Goal: Task Accomplishment & Management: Manage account settings

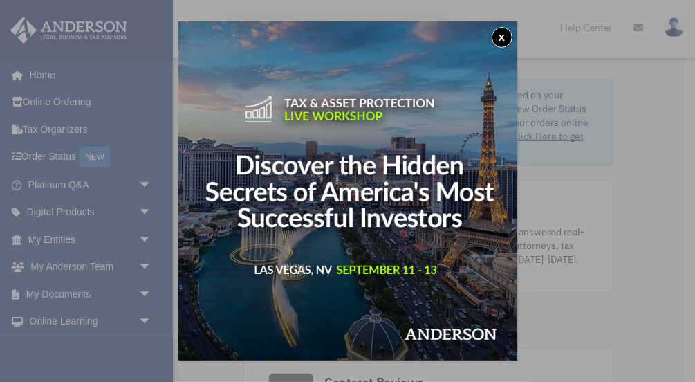
click at [500, 38] on button "x" at bounding box center [502, 37] width 21 height 21
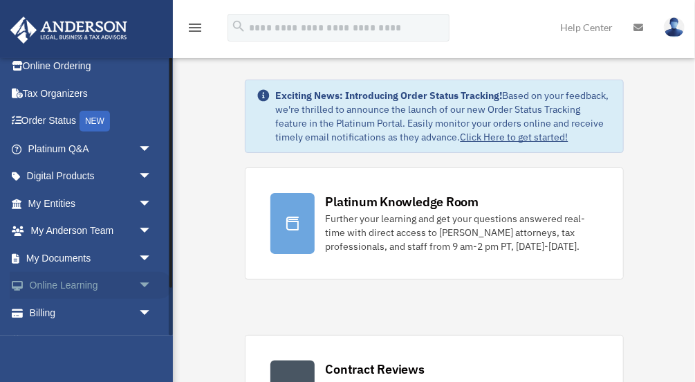
scroll to position [57, 0]
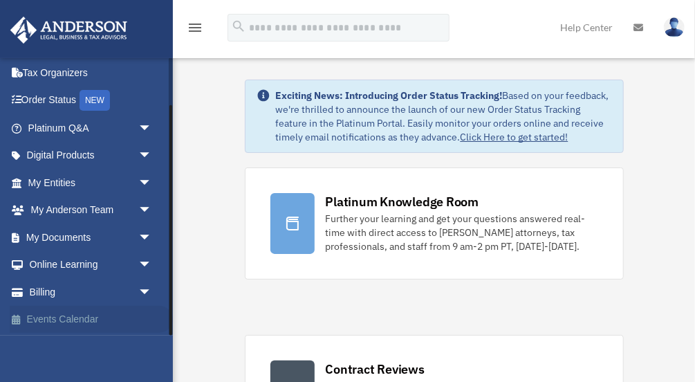
click at [88, 322] on link "Events Calendar" at bounding box center [91, 320] width 163 height 28
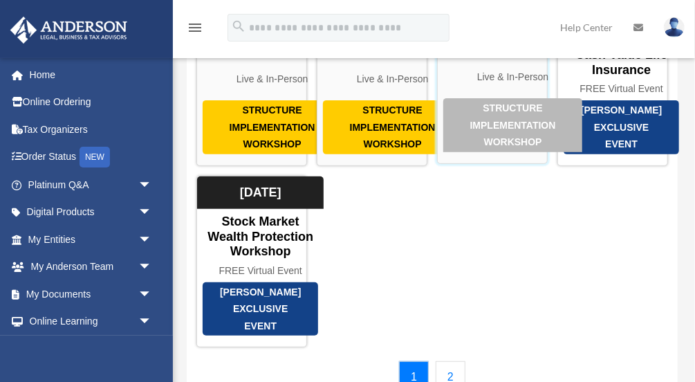
scroll to position [72, 0]
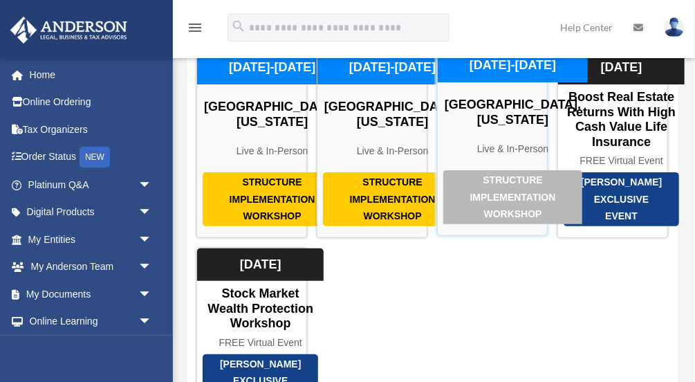
click at [496, 224] on div "Structure Implementation Workshop" at bounding box center [512, 197] width 139 height 54
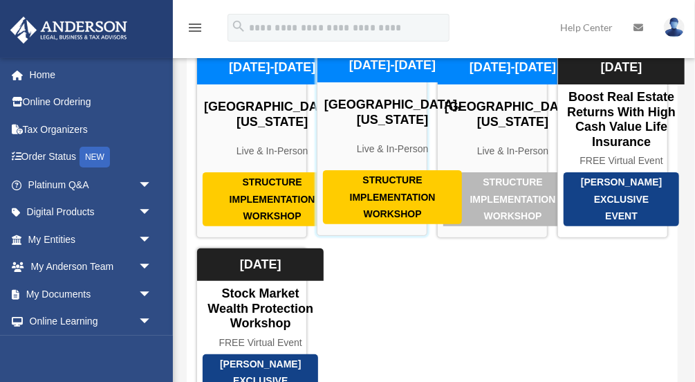
click at [396, 224] on div "Structure Implementation Workshop" at bounding box center [392, 197] width 139 height 54
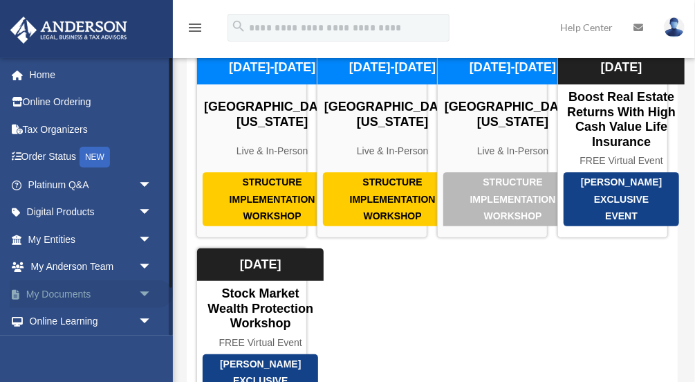
click at [142, 295] on span "arrow_drop_down" at bounding box center [152, 294] width 28 height 28
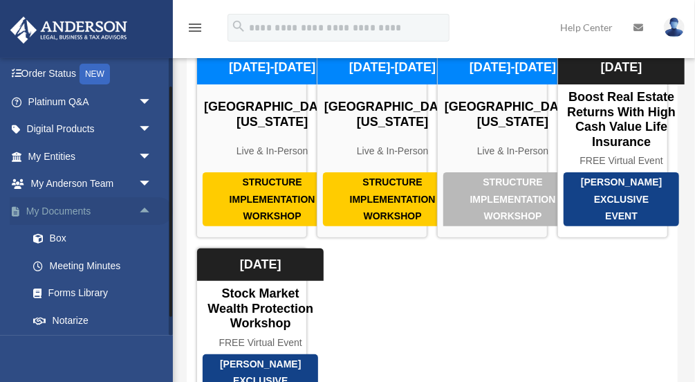
scroll to position [166, 0]
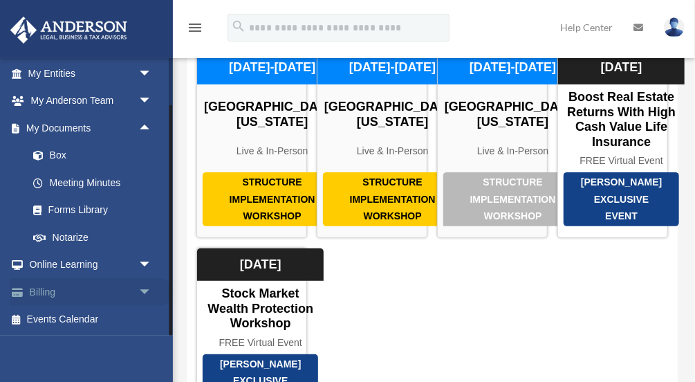
click at [143, 290] on span "arrow_drop_down" at bounding box center [152, 292] width 28 height 28
click at [91, 319] on link "$ Open Invoices" at bounding box center [96, 320] width 154 height 28
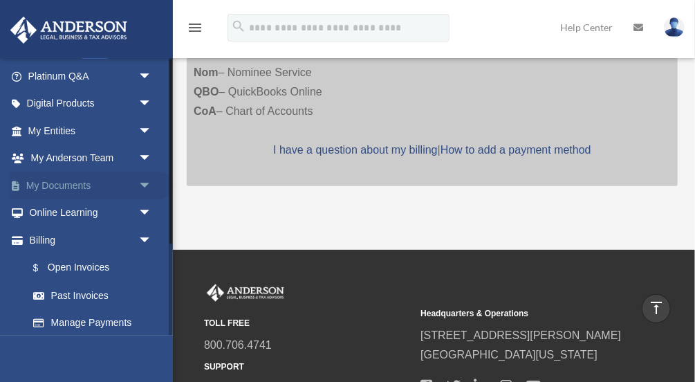
scroll to position [140, 0]
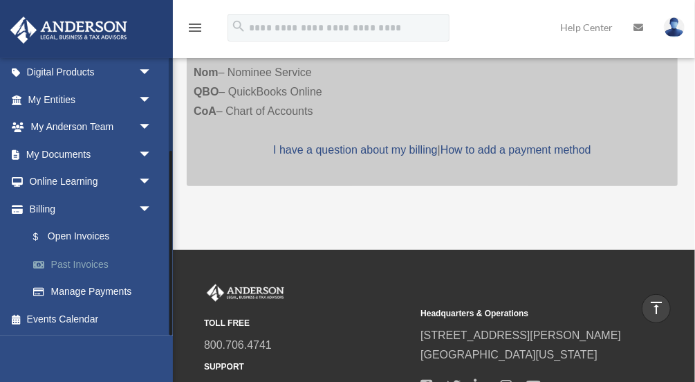
click at [87, 264] on link "Past Invoices" at bounding box center [96, 264] width 154 height 28
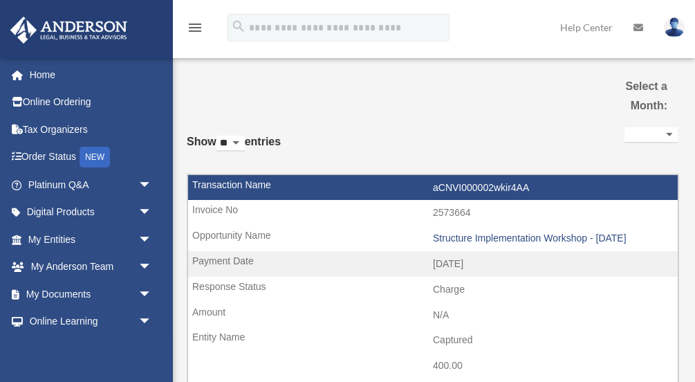
select select
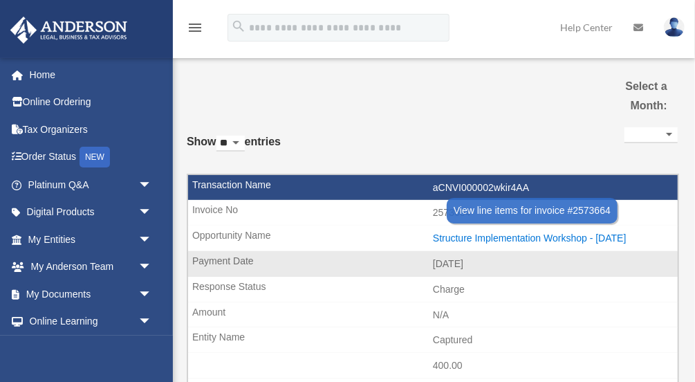
click at [479, 240] on div "Structure Implementation Workshop - October 2025" at bounding box center [552, 238] width 238 height 12
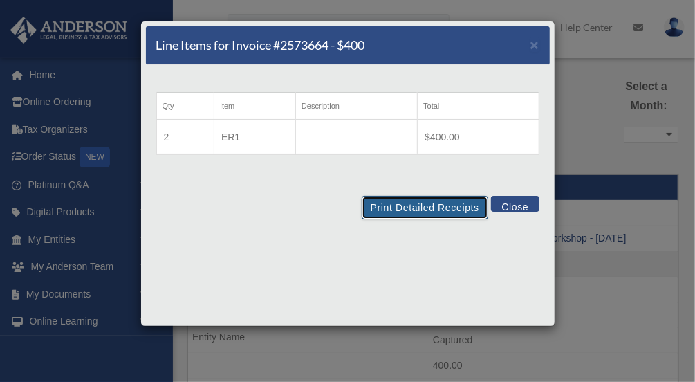
click at [415, 210] on button "Print Detailed Receipts" at bounding box center [425, 208] width 127 height 24
click at [519, 205] on button "Close" at bounding box center [515, 204] width 48 height 16
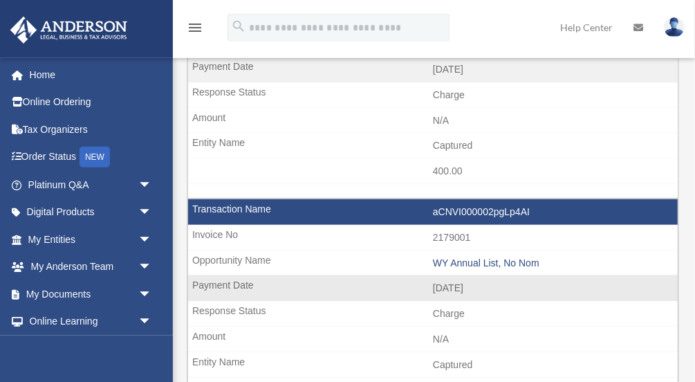
scroll to position [216, 0]
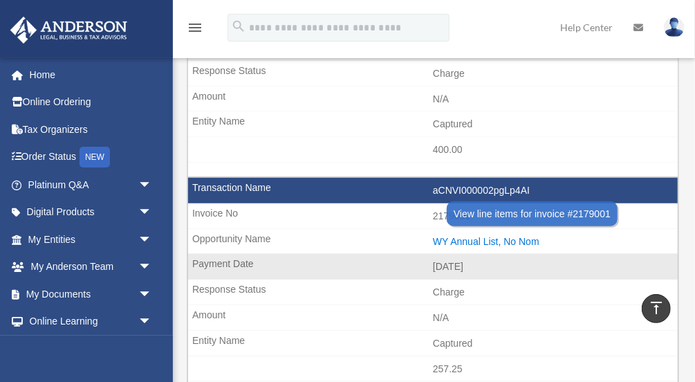
click at [476, 237] on div "WY Annual List, No Nom" at bounding box center [552, 242] width 238 height 12
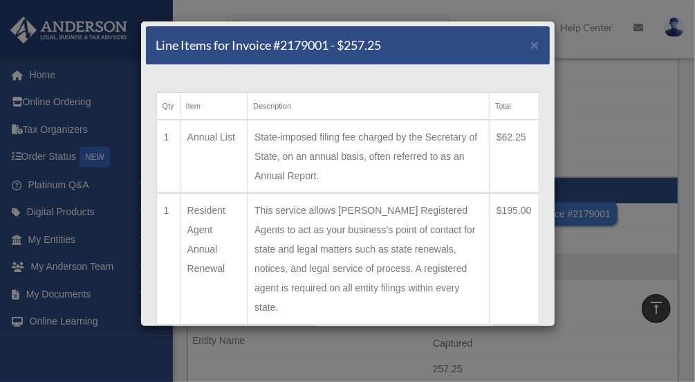
scroll to position [58, 0]
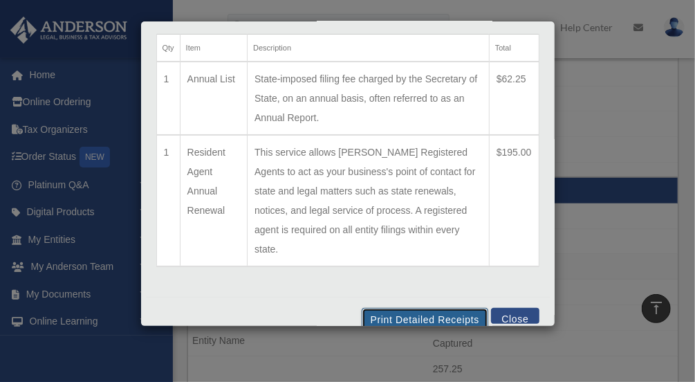
click at [429, 308] on button "Print Detailed Receipts" at bounding box center [425, 320] width 127 height 24
click at [517, 308] on button "Close" at bounding box center [515, 316] width 48 height 16
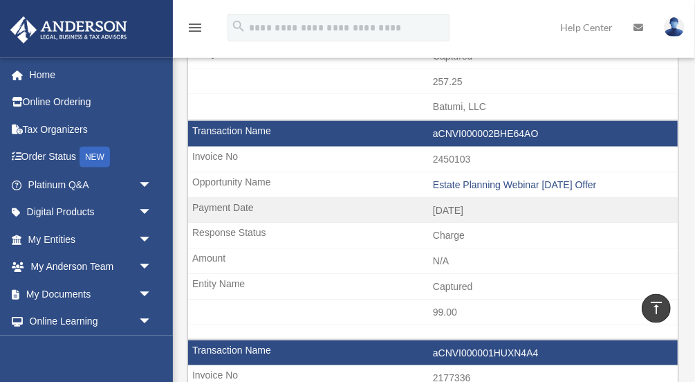
scroll to position [503, 0]
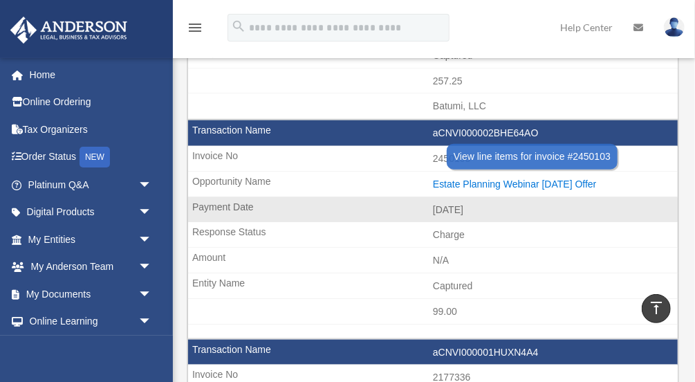
click at [497, 178] on div "Estate Planning Webinar 03.21.2025 Offer" at bounding box center [552, 184] width 238 height 12
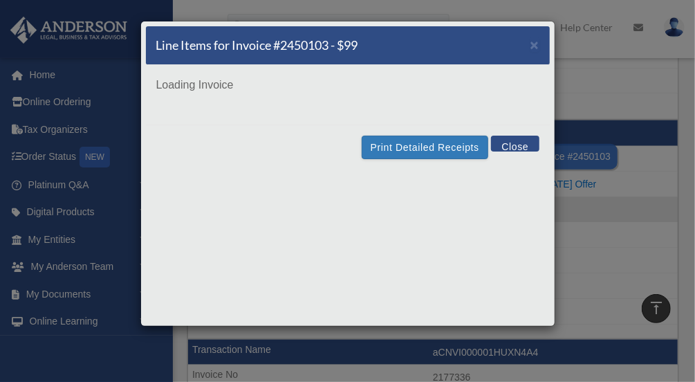
scroll to position [0, 0]
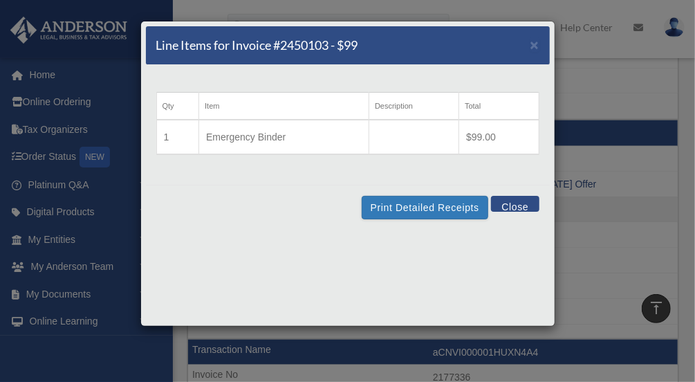
click at [526, 204] on button "Close" at bounding box center [515, 204] width 48 height 16
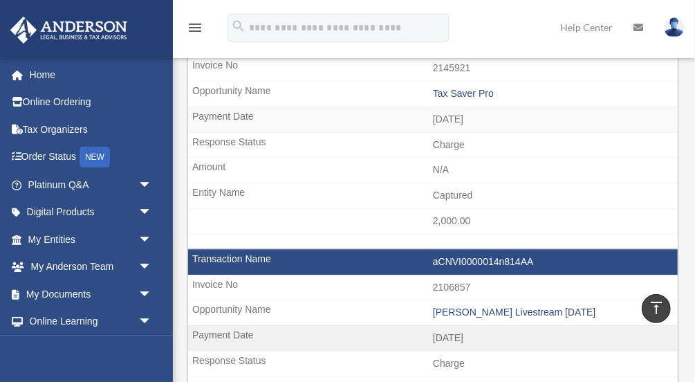
scroll to position [1223, 0]
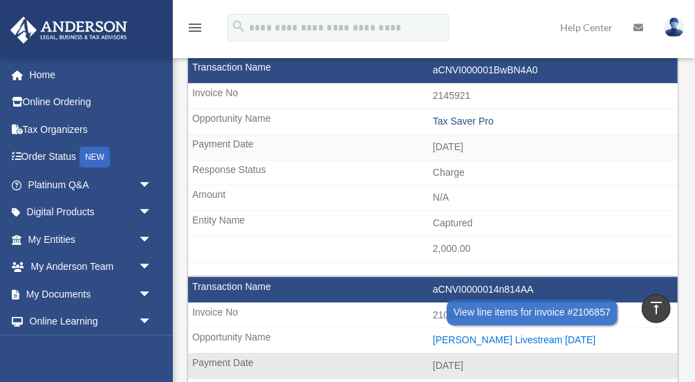
click at [512, 334] on div "Don Pendleton Livestream 08.05.2024" at bounding box center [552, 340] width 238 height 12
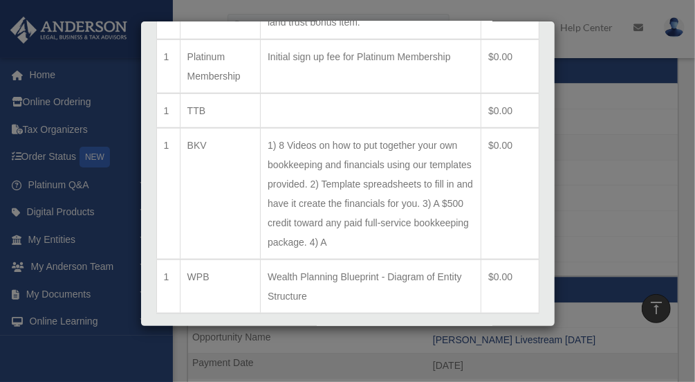
scroll to position [597, 0]
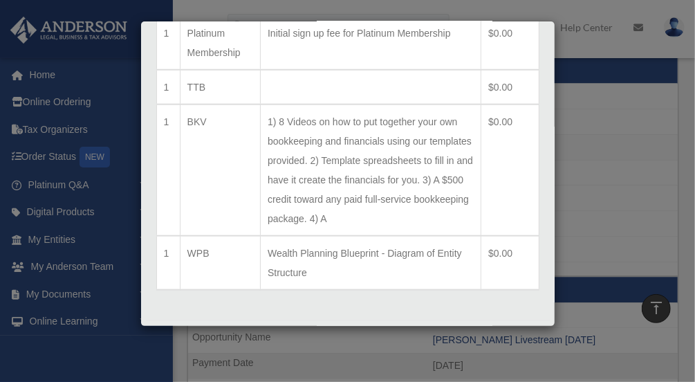
click at [423, 331] on button "Print Detailed Receipts" at bounding box center [425, 343] width 127 height 24
click at [629, 198] on div "Line Items for Invoice #2106857 - $2997 × Qty Item Description Total 1 BEDON (1…" at bounding box center [347, 191] width 695 height 382
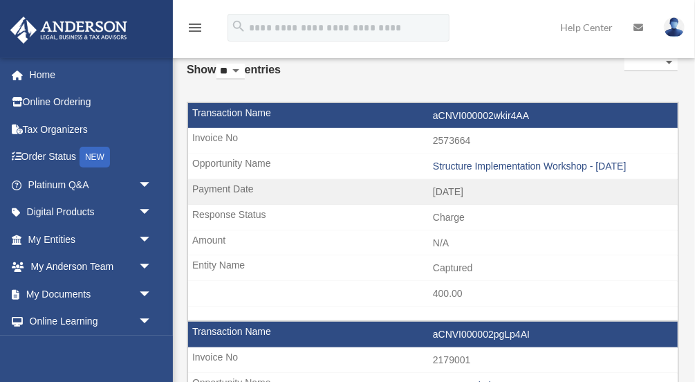
scroll to position [0, 0]
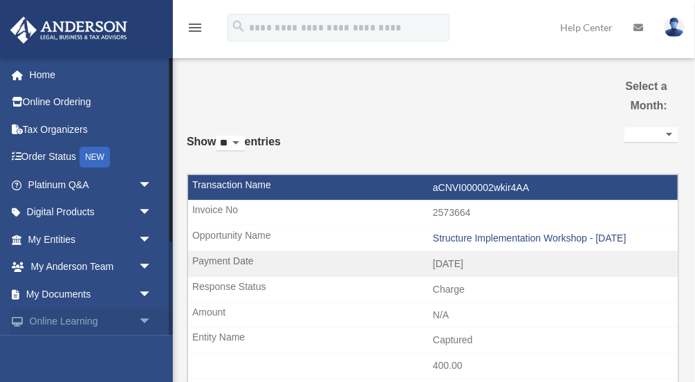
click at [140, 324] on span "arrow_drop_down" at bounding box center [152, 322] width 28 height 28
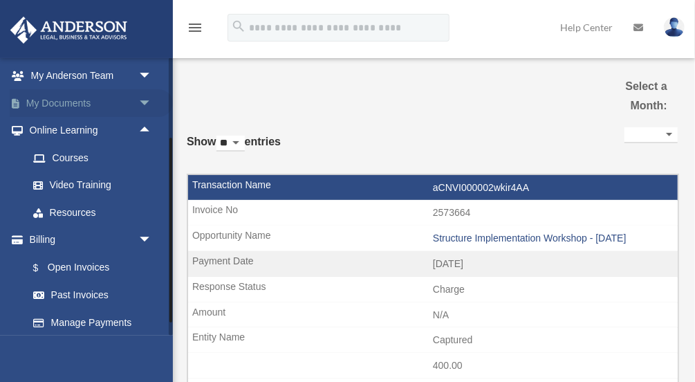
scroll to position [222, 0]
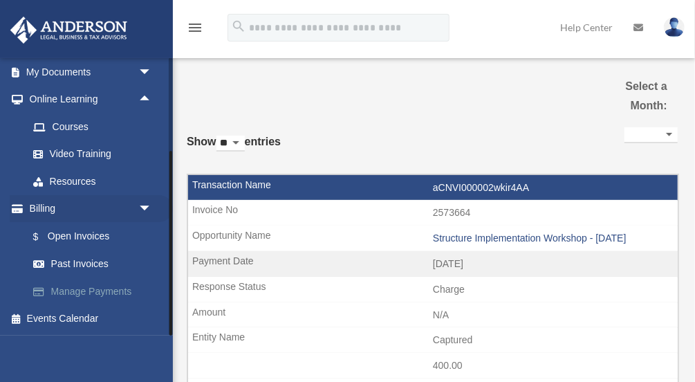
click at [104, 293] on link "Manage Payments" at bounding box center [96, 291] width 154 height 28
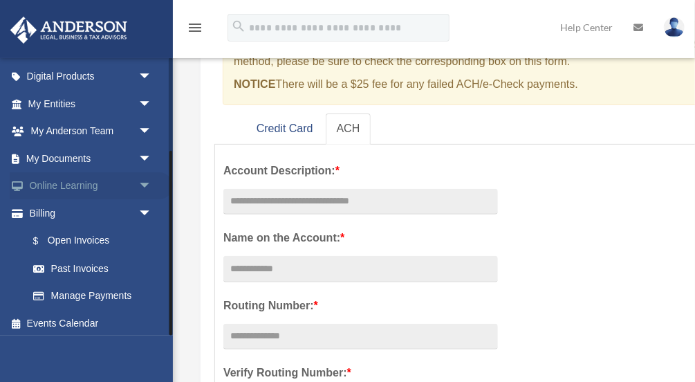
scroll to position [140, 0]
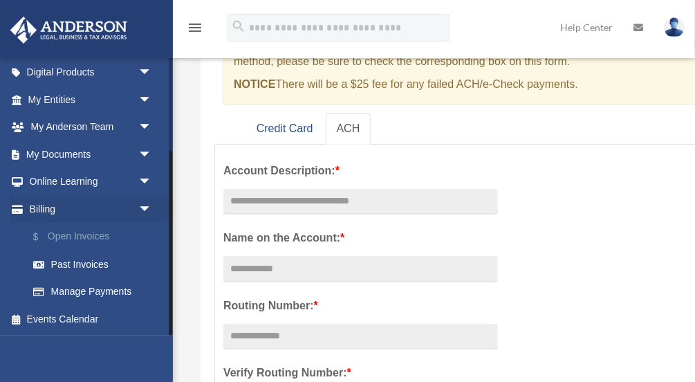
click at [93, 239] on link "$ Open Invoices" at bounding box center [96, 237] width 154 height 28
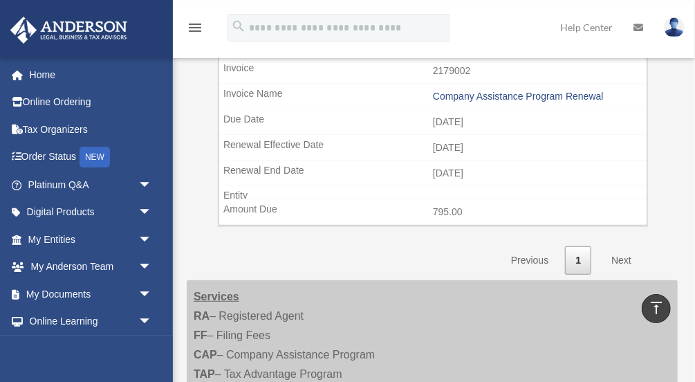
scroll to position [216, 0]
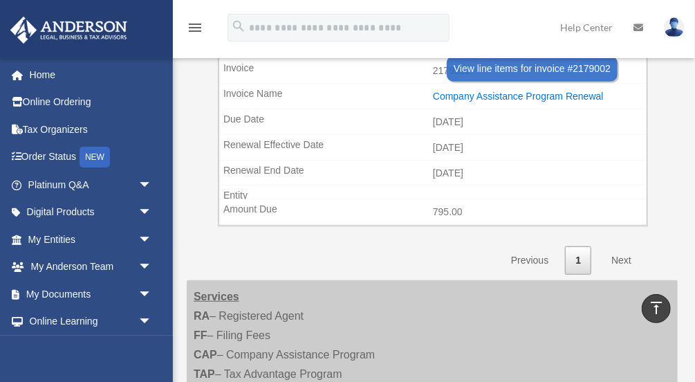
click at [526, 92] on div "Company Assistance Program Renewal" at bounding box center [536, 97] width 207 height 12
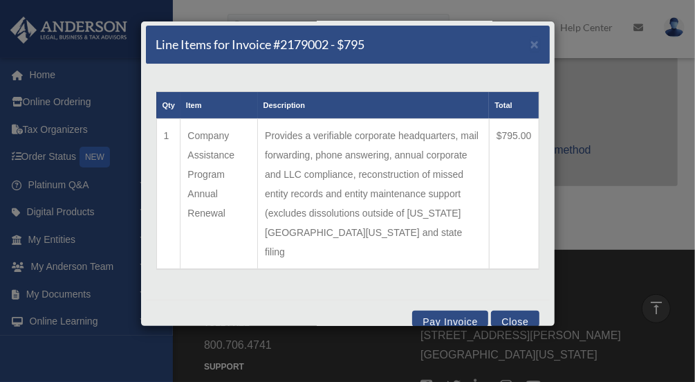
scroll to position [0, 0]
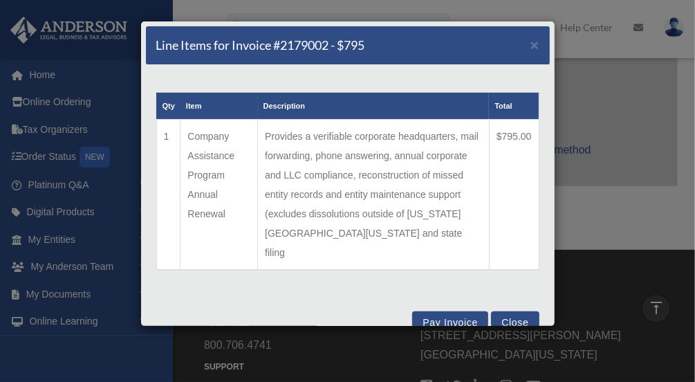
click at [525, 311] on button "Close" at bounding box center [515, 319] width 48 height 16
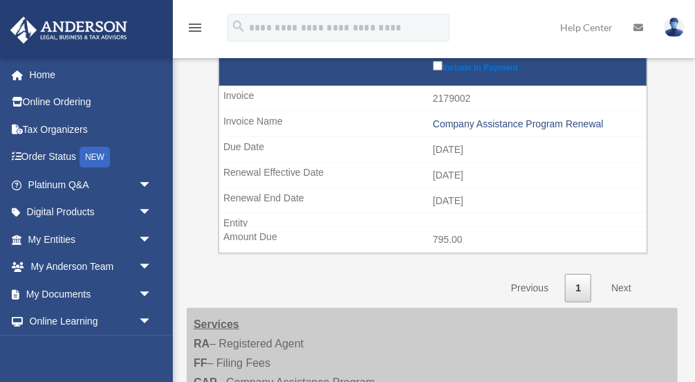
scroll to position [216, 0]
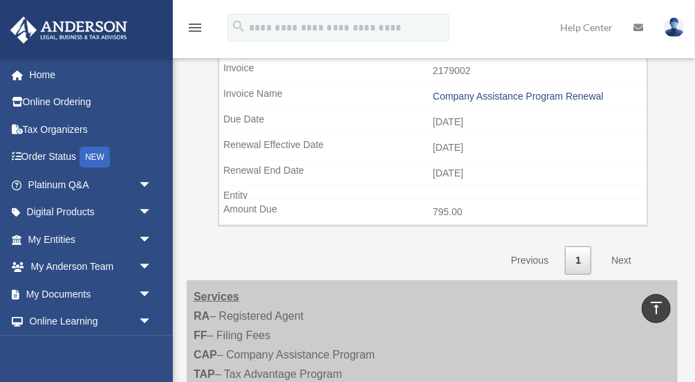
click at [620, 255] on link "Next" at bounding box center [621, 260] width 41 height 28
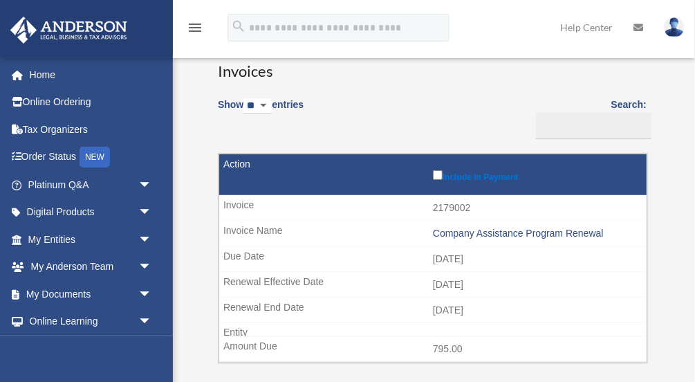
scroll to position [0, 0]
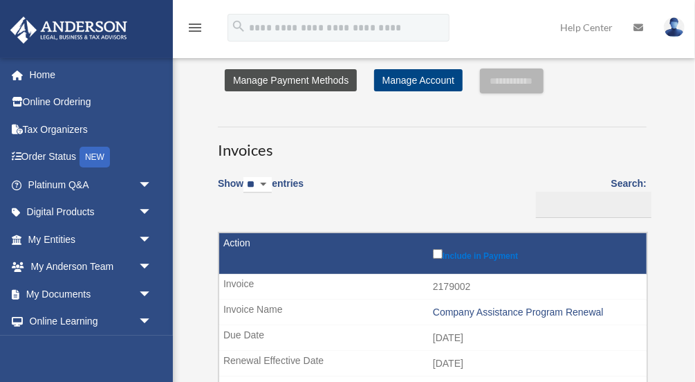
click at [313, 81] on link "Manage Payment Methods" at bounding box center [291, 80] width 132 height 22
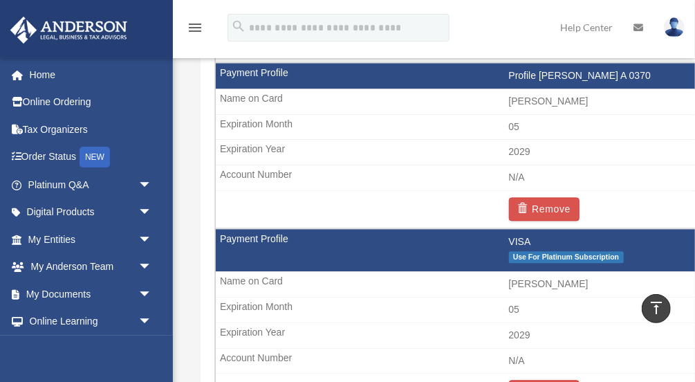
scroll to position [1151, 0]
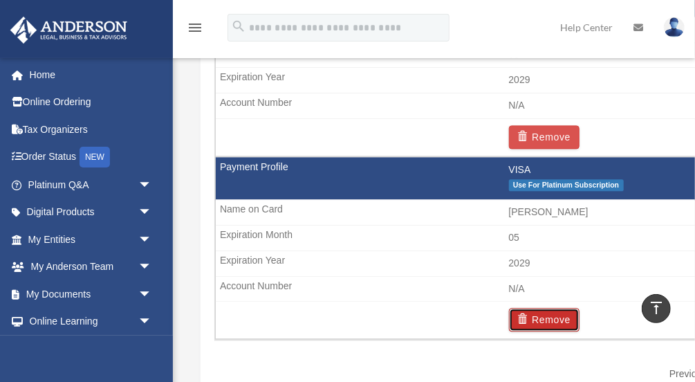
click at [544, 311] on button "Remove" at bounding box center [544, 320] width 71 height 24
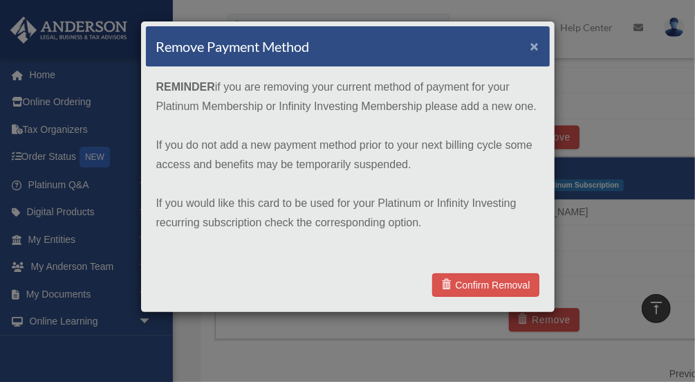
click at [536, 48] on button "×" at bounding box center [534, 46] width 9 height 15
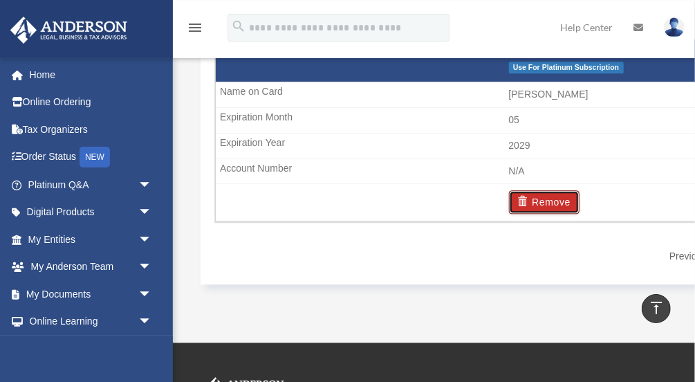
scroll to position [1295, 0]
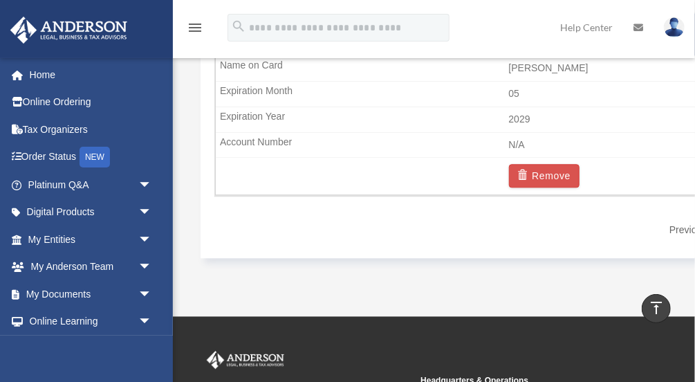
click at [683, 223] on link "Previous" at bounding box center [688, 230] width 58 height 28
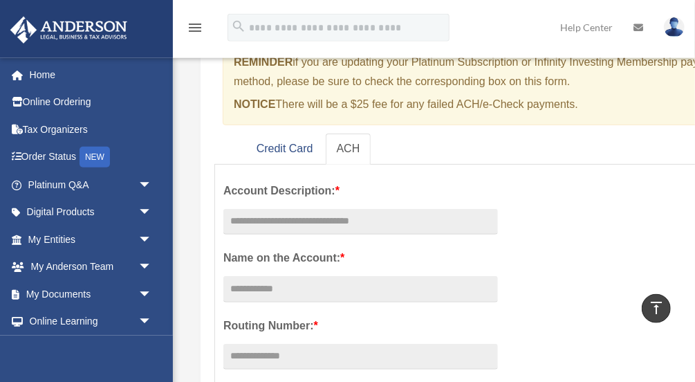
scroll to position [0, 0]
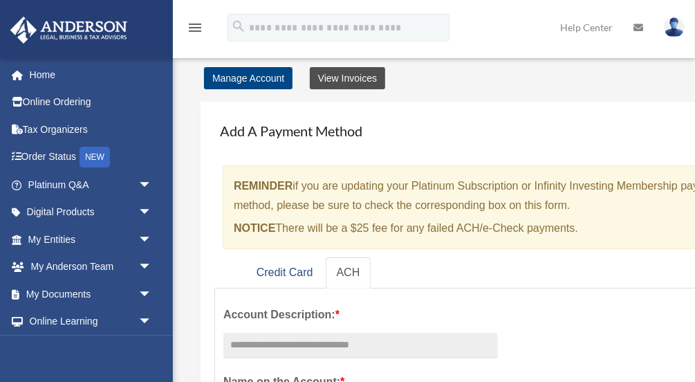
click at [367, 75] on link "View Invoices" at bounding box center [347, 78] width 75 height 22
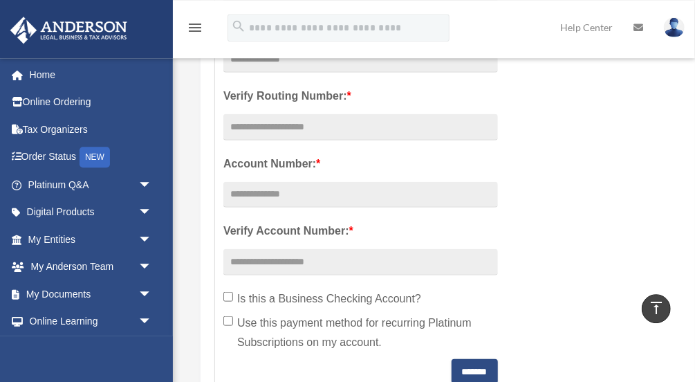
scroll to position [573, 0]
